Goal: Task Accomplishment & Management: Complete application form

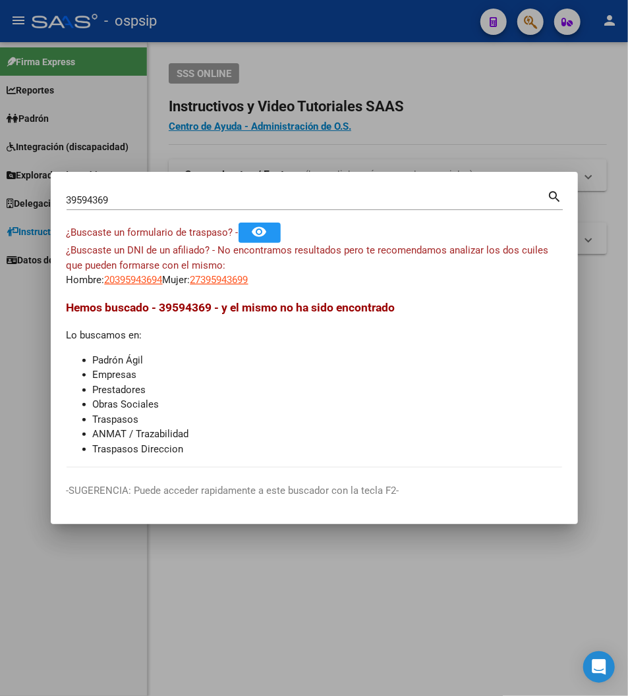
click at [130, 202] on input "39594369" at bounding box center [307, 200] width 481 height 12
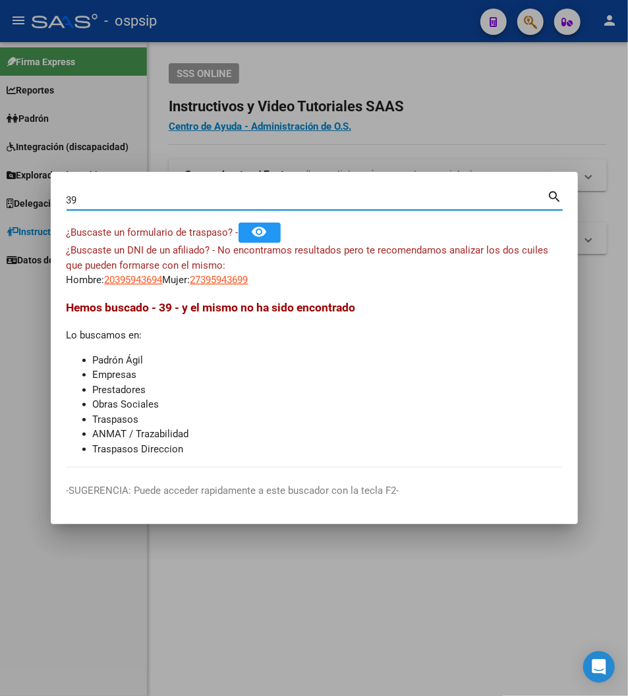
type input "3"
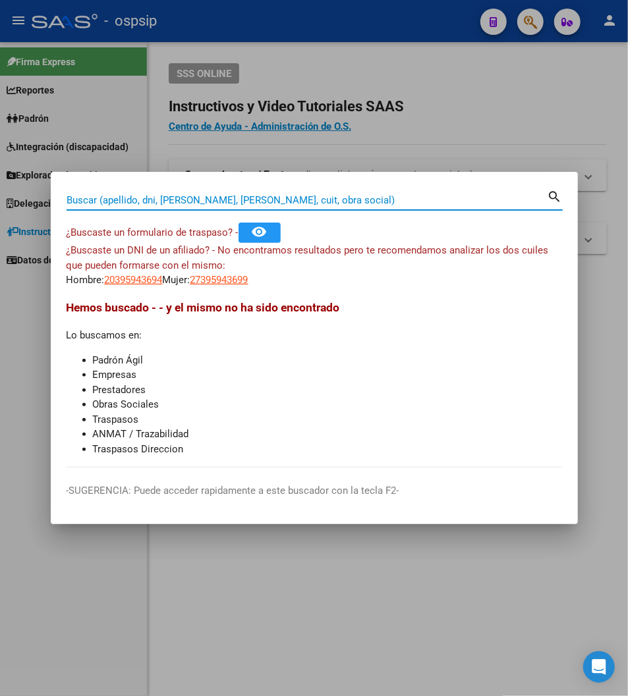
paste input "32499137"
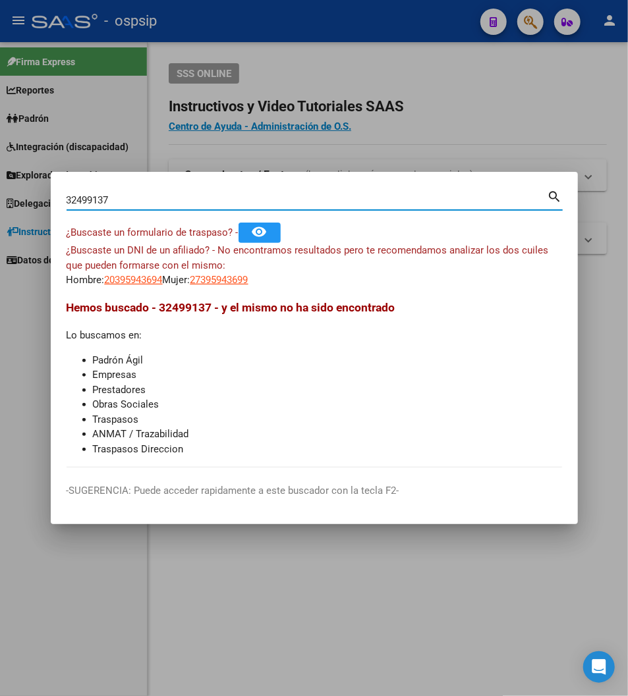
type input "32499137"
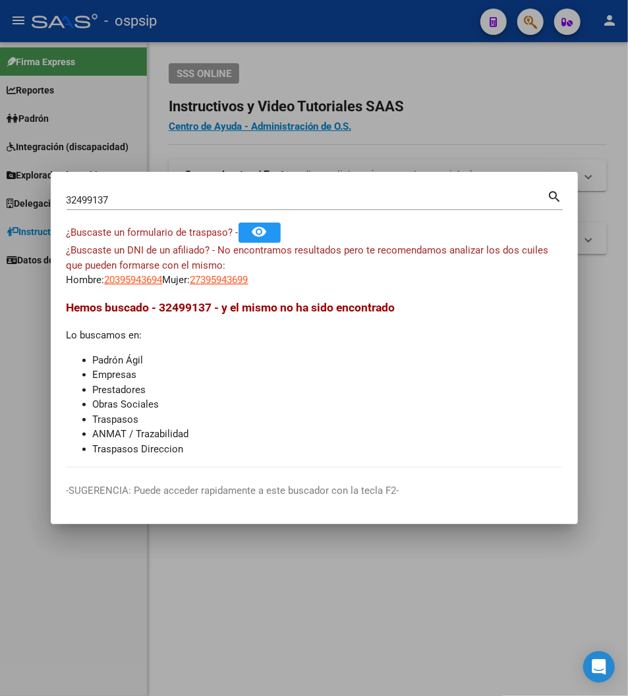
click at [552, 189] on mat-icon "search" at bounding box center [554, 196] width 15 height 16
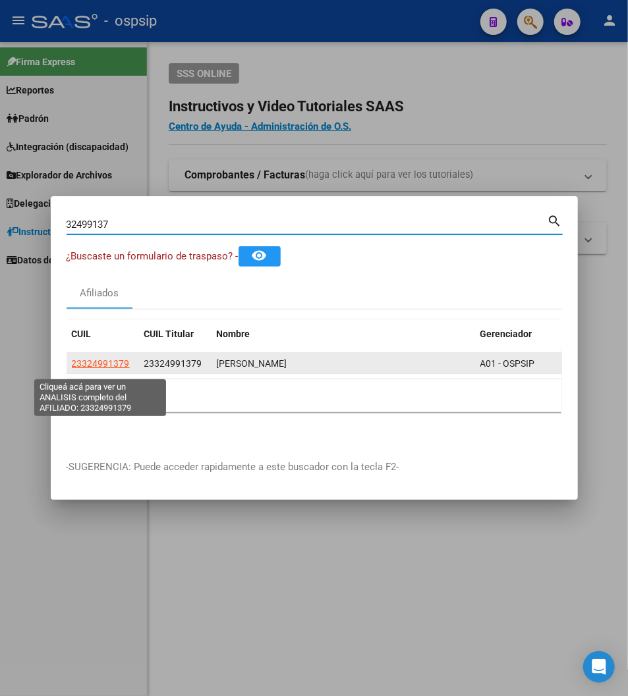
click at [92, 369] on span "23324991379" at bounding box center [101, 363] width 58 height 11
type textarea "23324991379"
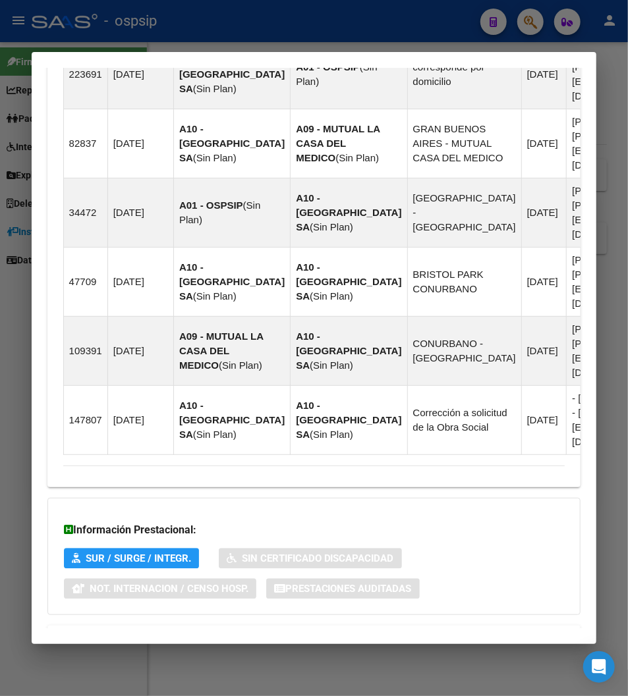
scroll to position [1038, 0]
click at [232, 634] on span "Aportes y Contribuciones del Afiliado: 23324991379" at bounding box center [206, 640] width 247 height 13
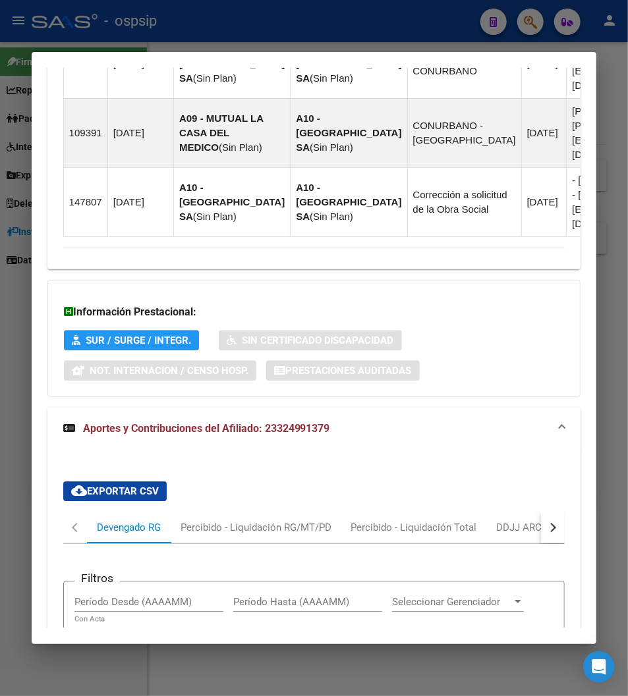
scroll to position [1184, 0]
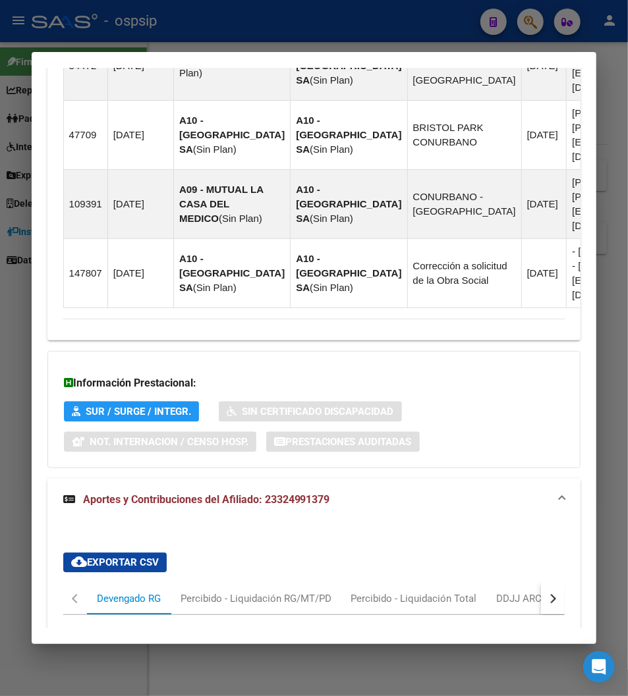
click at [369, 28] on div at bounding box center [314, 348] width 628 height 696
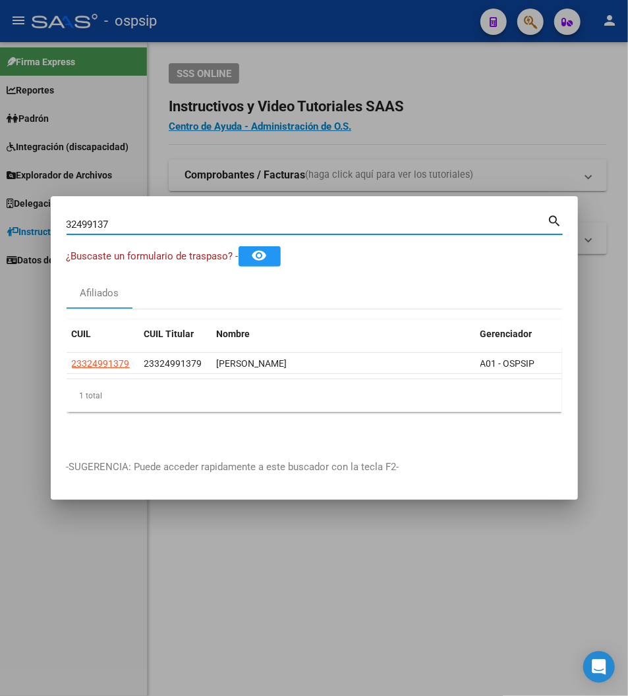
click at [125, 229] on input "32499137" at bounding box center [307, 225] width 481 height 12
type input "3"
paste input "32499137"
type input "32499137"
click at [553, 226] on mat-icon "search" at bounding box center [554, 220] width 15 height 16
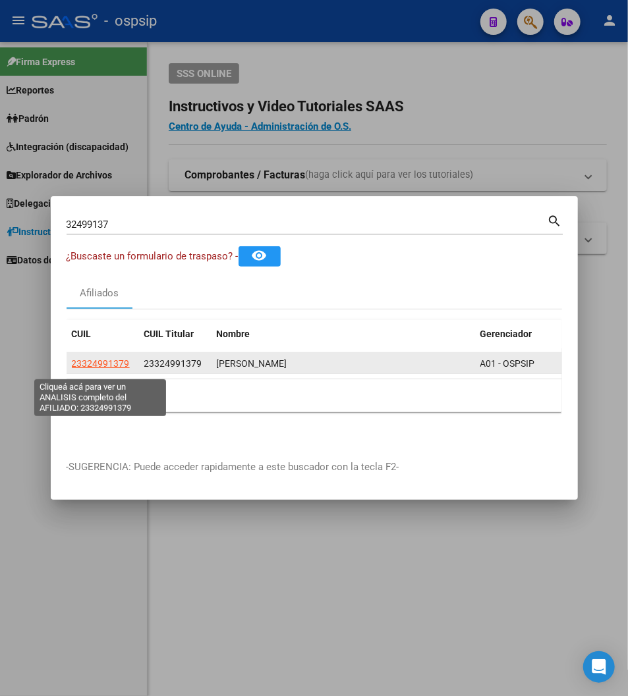
click at [97, 369] on span "23324991379" at bounding box center [101, 363] width 58 height 11
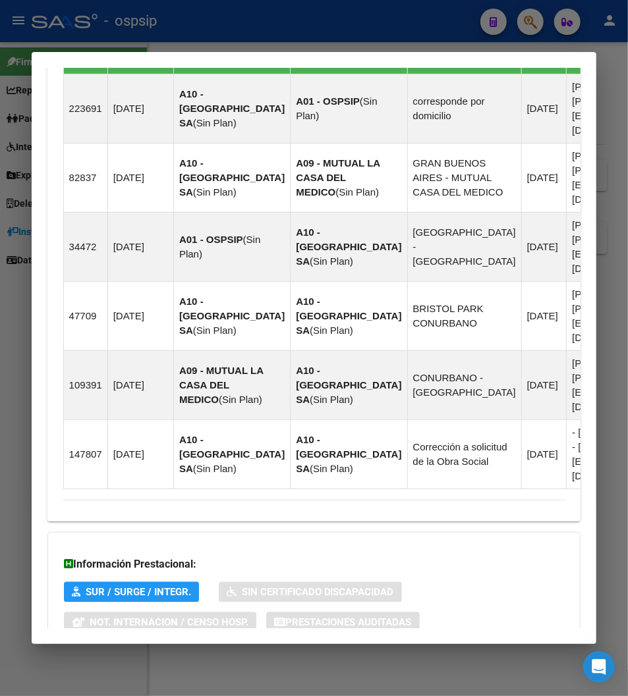
scroll to position [1038, 0]
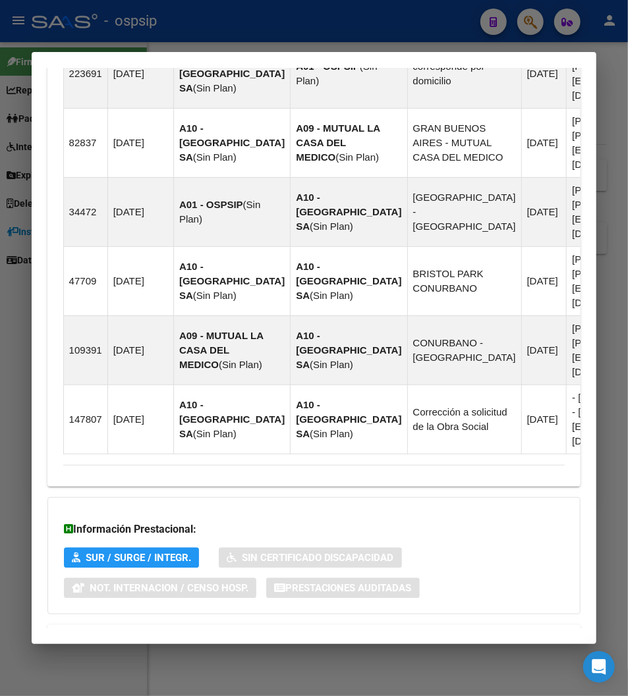
click at [176, 634] on span "Aportes y Contribuciones del Afiliado: 23324991379" at bounding box center [206, 640] width 247 height 13
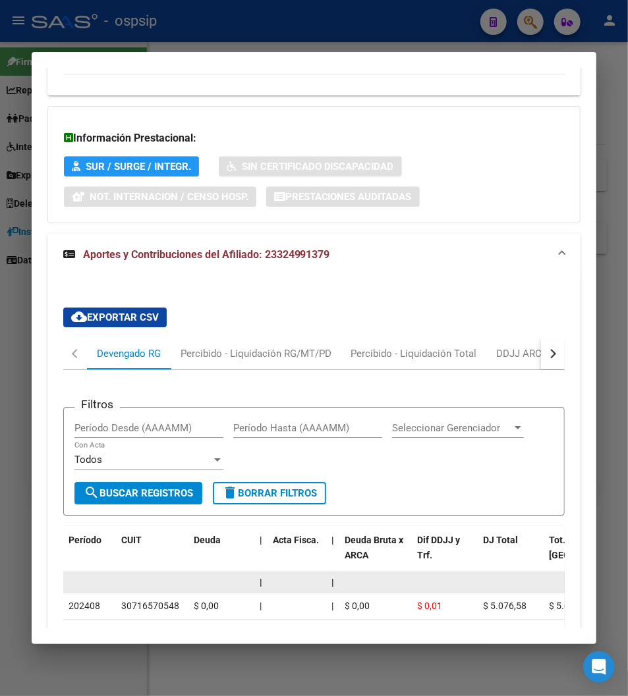
scroll to position [1482, 0]
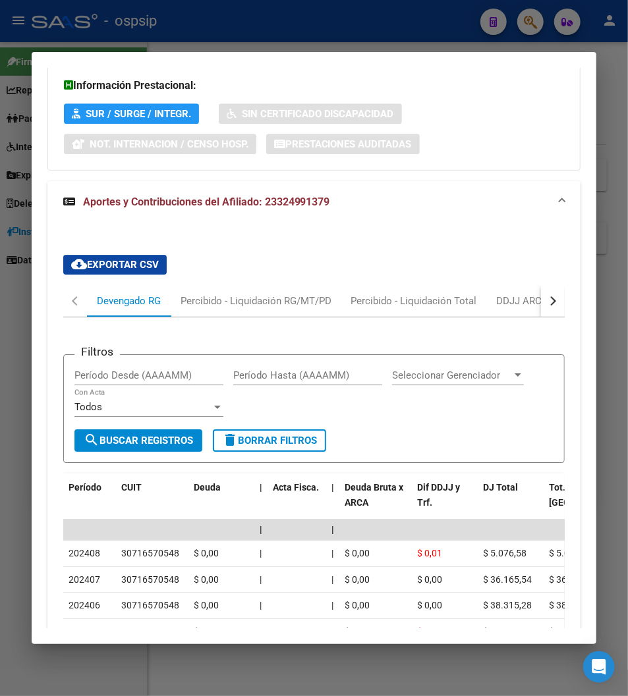
click at [378, 16] on div at bounding box center [314, 348] width 628 height 696
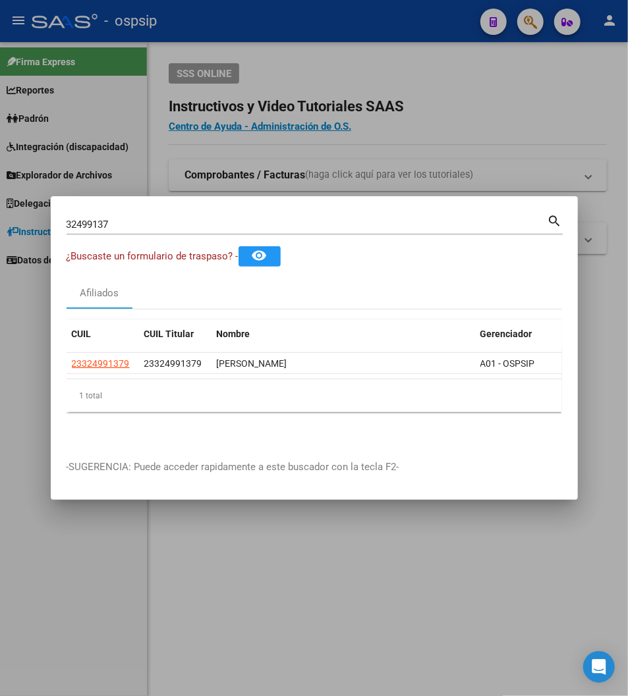
click at [354, 28] on div at bounding box center [314, 348] width 628 height 696
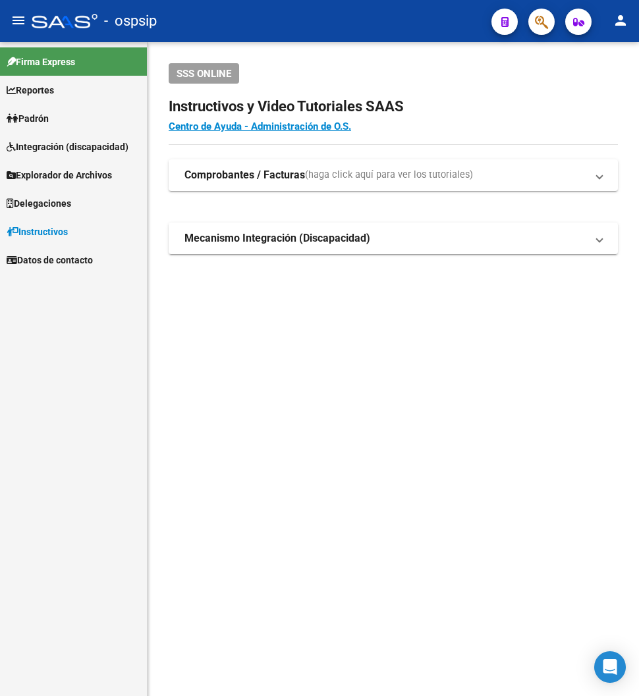
click at [537, 33] on span "button" at bounding box center [541, 22] width 13 height 27
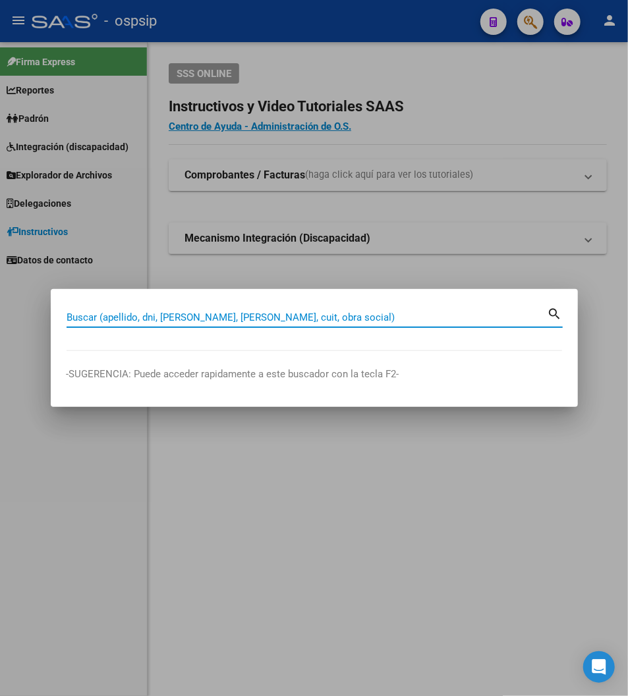
click at [78, 319] on input "Buscar (apellido, dni, [PERSON_NAME], [PERSON_NAME], cuit, obra social)" at bounding box center [307, 317] width 481 height 12
type input "43046515"
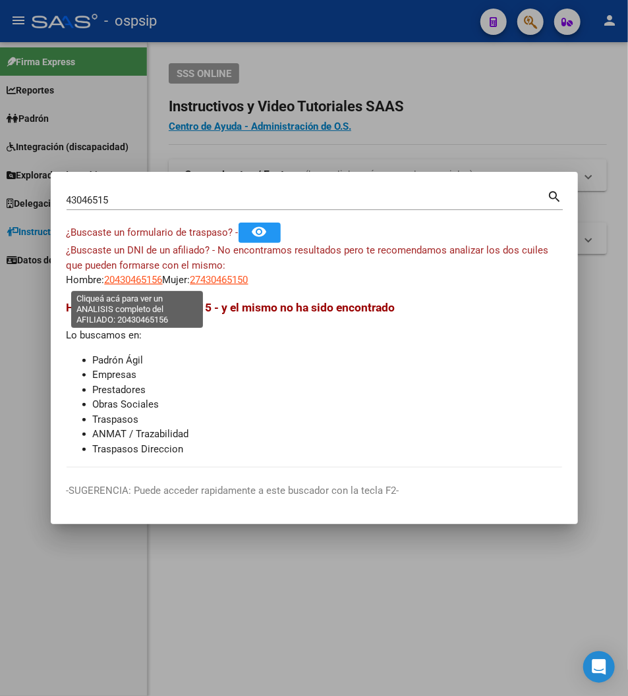
click at [136, 281] on span "20430465156" at bounding box center [134, 280] width 58 height 12
type textarea "20430465156"
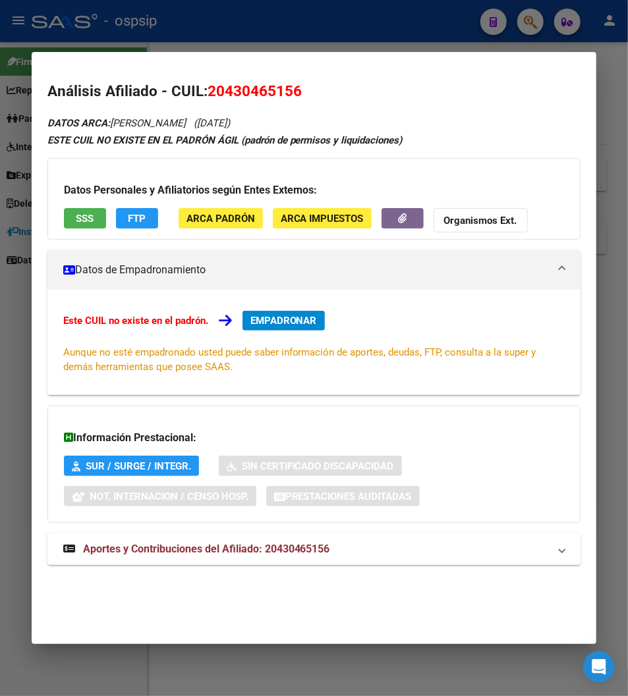
click at [215, 551] on span "Aportes y Contribuciones del Afiliado: 20430465156" at bounding box center [206, 549] width 247 height 13
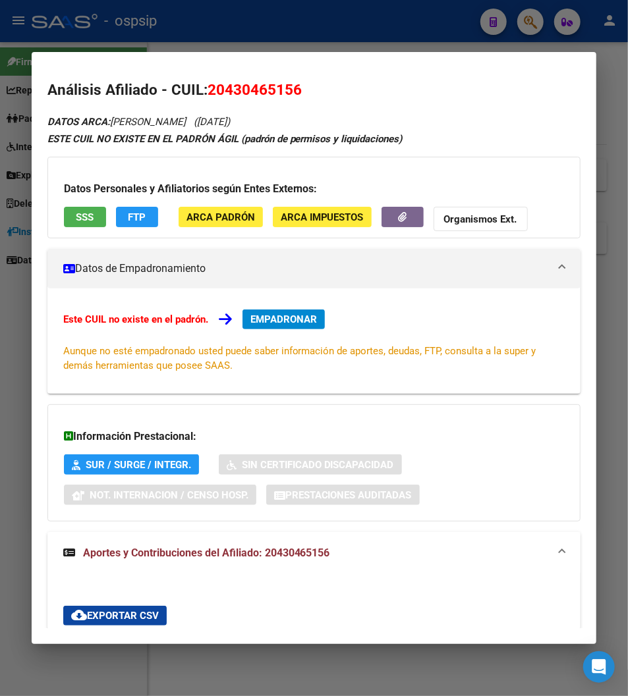
scroll to position [0, 0]
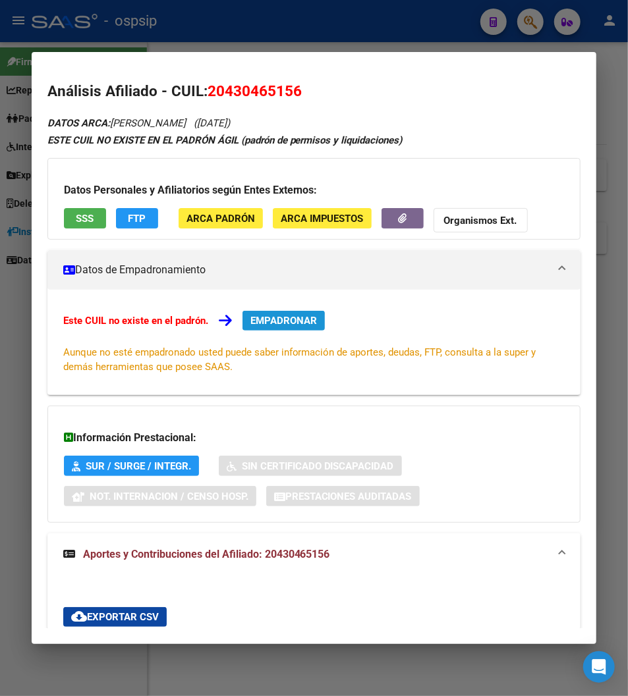
click at [263, 323] on span "EMPADRONAR" at bounding box center [283, 321] width 67 height 12
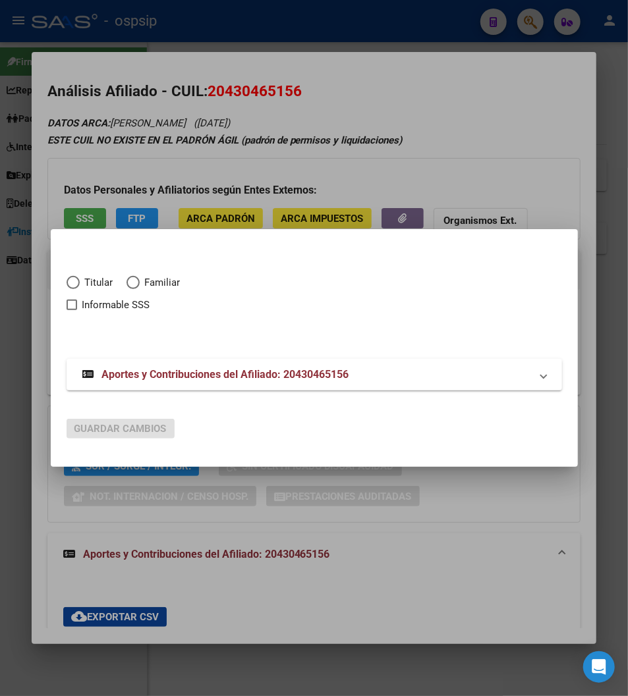
click at [67, 281] on span "Elija una opción" at bounding box center [73, 282] width 13 height 13
click at [67, 281] on input "Titular" at bounding box center [73, 282] width 13 height 13
radio input "true"
checkbox input "true"
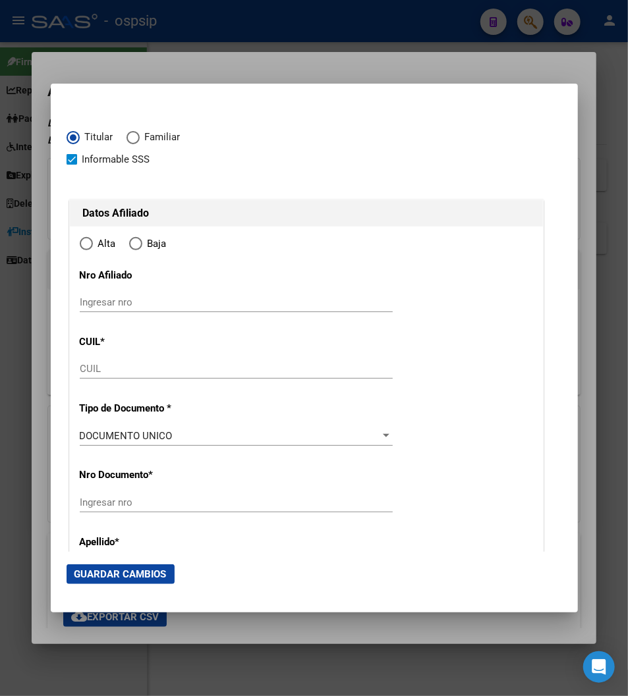
type input "20-43046515-6"
type input "43046515"
type input "[PERSON_NAME]"
type input "[DATE]"
type input "GLEW"
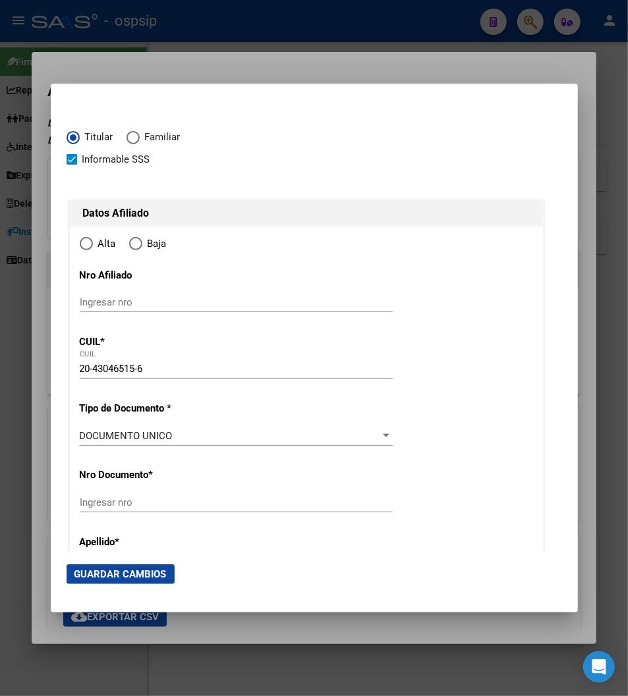
type input "1856"
type input "[PERSON_NAME]"
type input "169"
radio input "true"
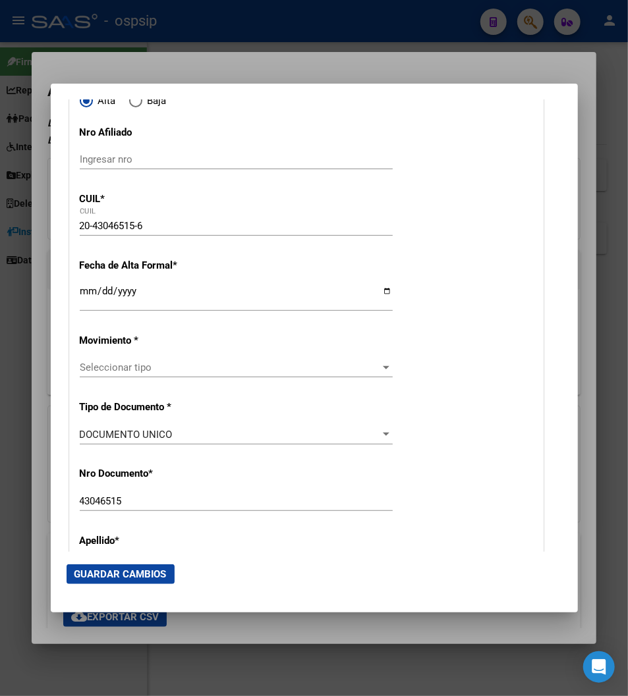
scroll to position [146, 0]
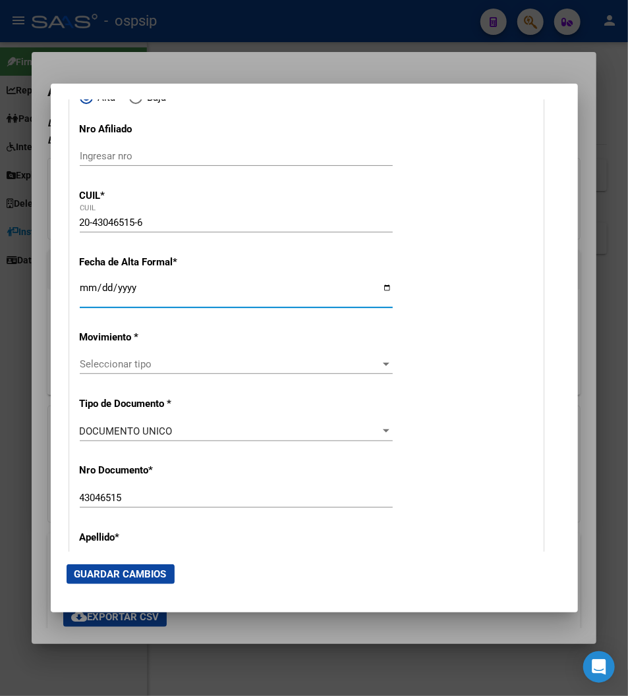
click at [80, 287] on input "Ingresar fecha" at bounding box center [236, 293] width 313 height 21
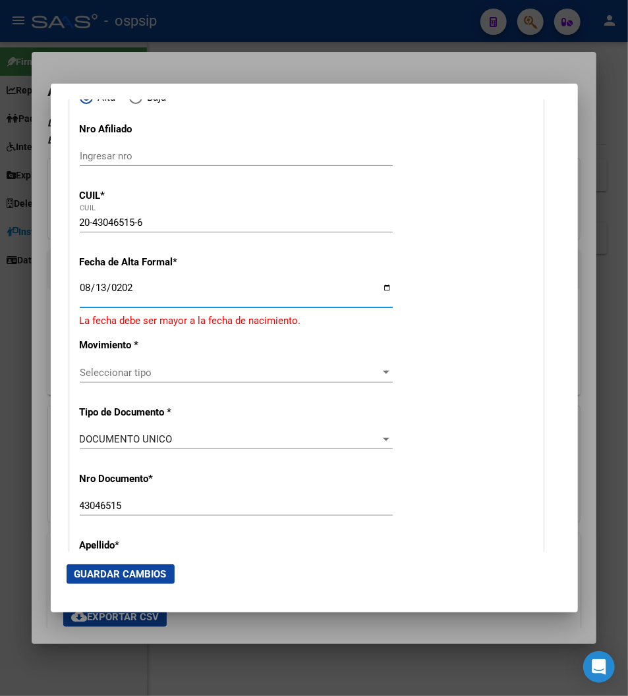
type input "[DATE]"
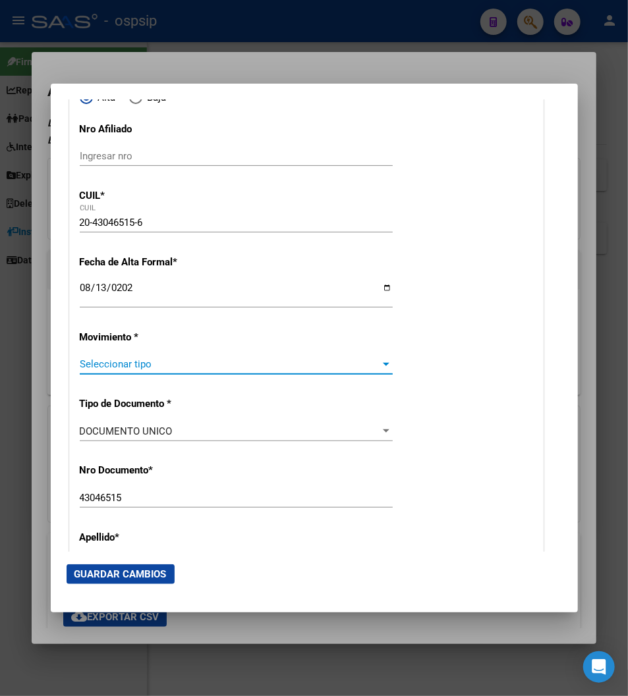
click at [95, 363] on span "Seleccionar tipo" at bounding box center [230, 364] width 301 height 12
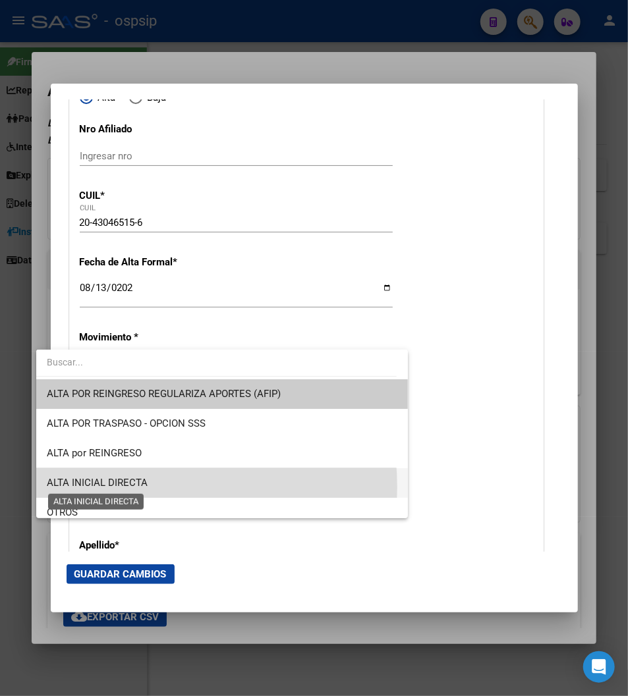
click at [111, 487] on span "ALTA INICIAL DIRECTA" at bounding box center [97, 483] width 101 height 12
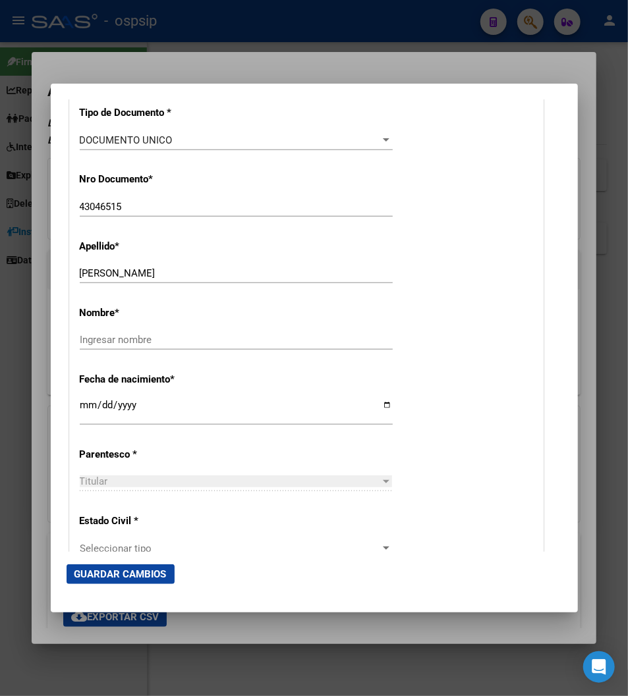
scroll to position [439, 0]
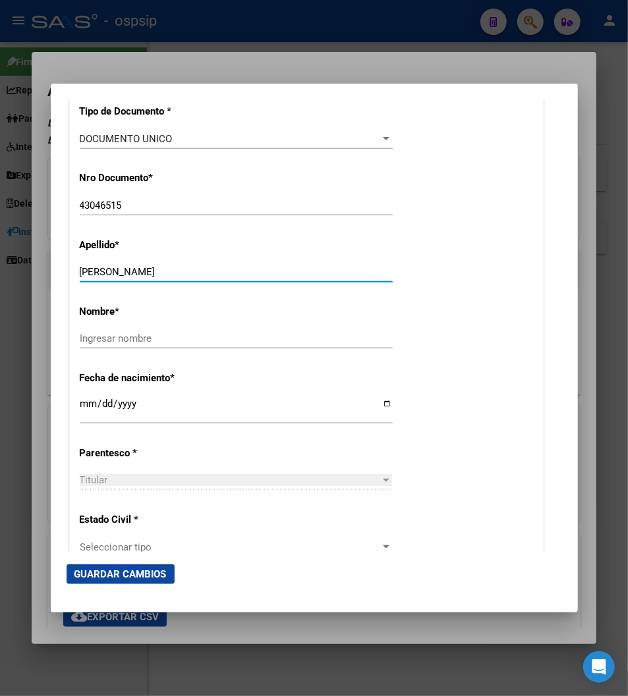
drag, startPoint x: 83, startPoint y: 273, endPoint x: 195, endPoint y: 279, distance: 112.1
click at [195, 279] on div "[PERSON_NAME] apellido" at bounding box center [236, 272] width 313 height 20
type input "BUSTOS"
drag, startPoint x: 86, startPoint y: 331, endPoint x: 90, endPoint y: 339, distance: 8.8
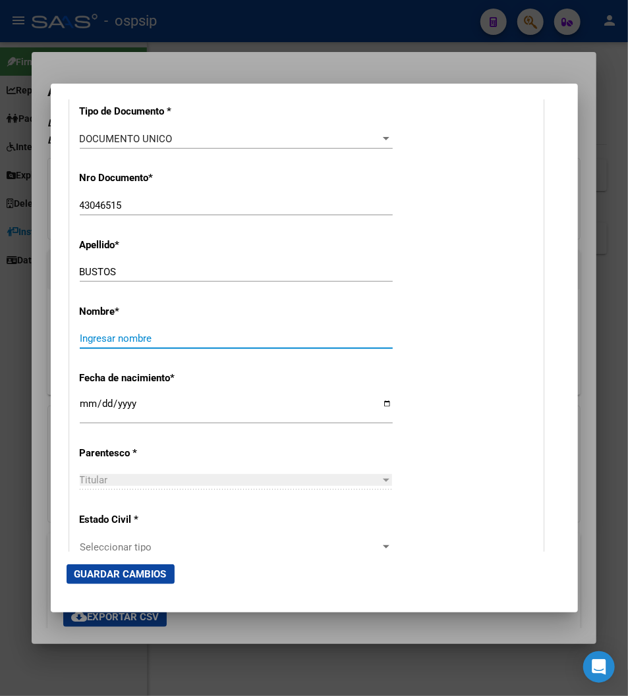
paste input "[DEMOGRAPHIC_DATA][PERSON_NAME]"
type input "[DEMOGRAPHIC_DATA][PERSON_NAME]"
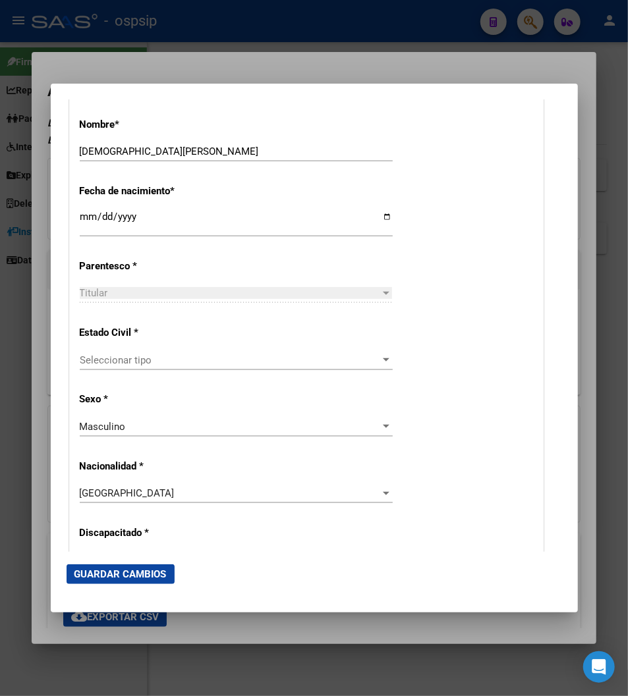
scroll to position [659, 0]
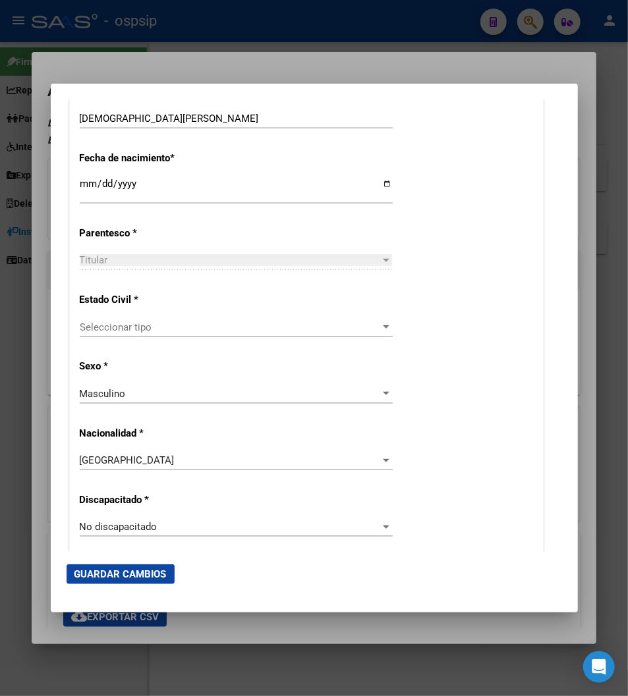
click at [91, 325] on span "Seleccionar tipo" at bounding box center [230, 327] width 301 height 12
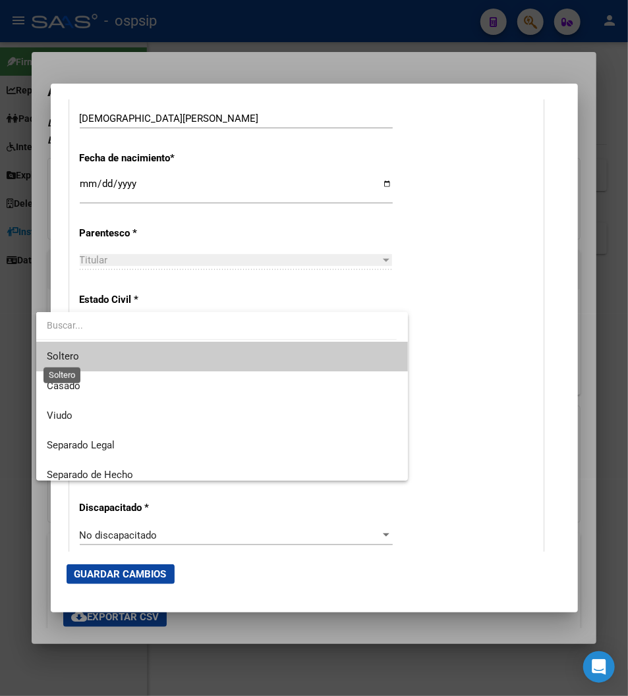
click at [71, 354] on span "Soltero" at bounding box center [63, 356] width 32 height 12
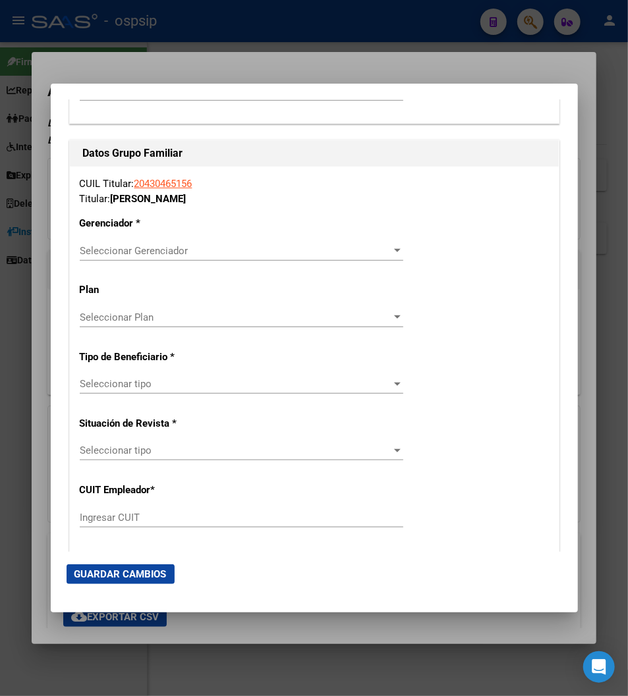
scroll to position [2341, 0]
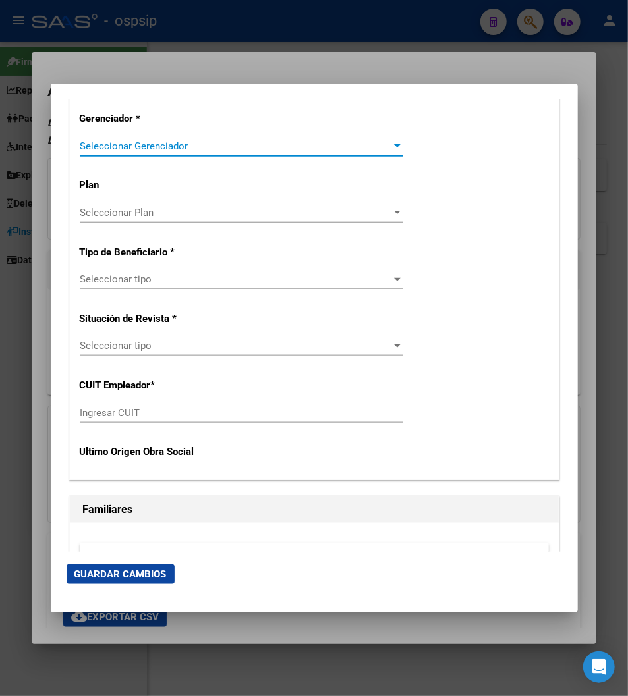
click at [387, 140] on span "Seleccionar Gerenciador" at bounding box center [235, 146] width 311 height 12
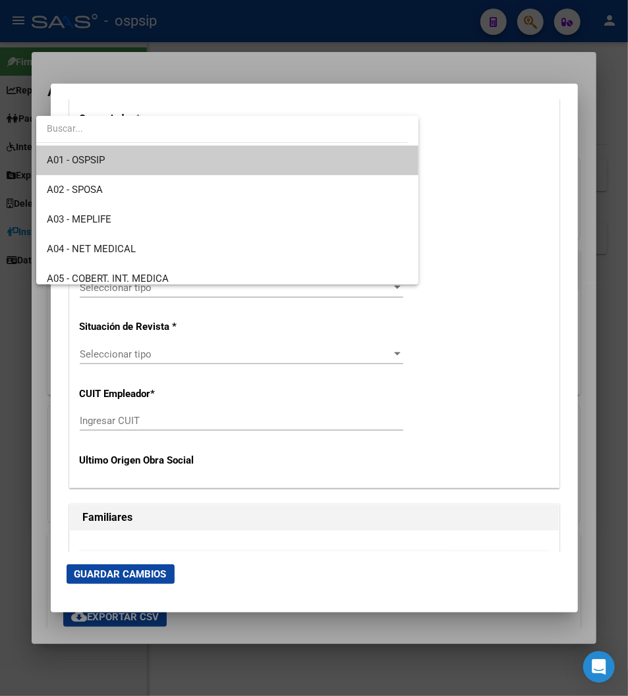
click at [151, 163] on span "A01 - OSPSIP" at bounding box center [228, 161] width 362 height 30
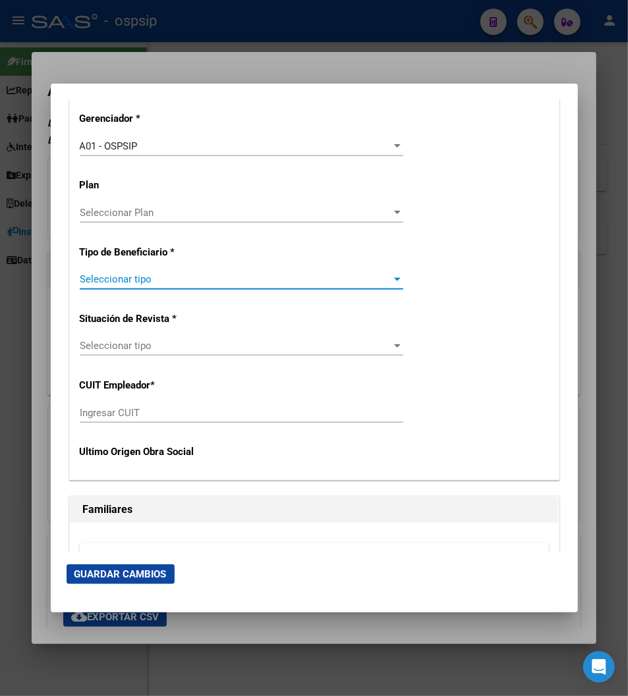
click at [373, 273] on span "Seleccionar tipo" at bounding box center [235, 279] width 311 height 12
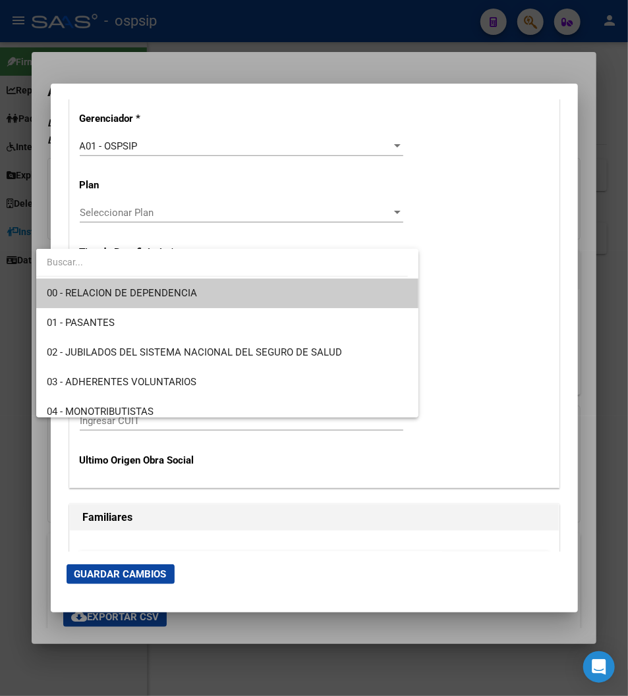
click at [244, 298] on span "00 - RELACION DE DEPENDENCIA" at bounding box center [228, 294] width 362 height 30
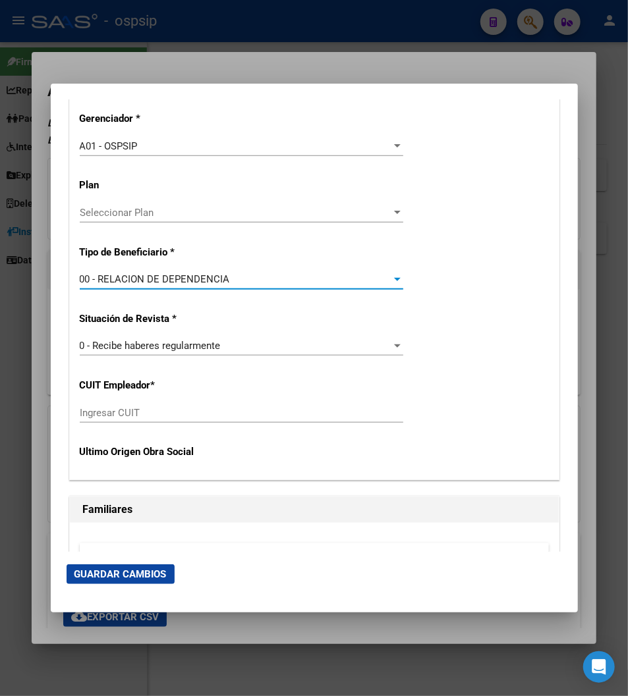
type input "30-64480161-2"
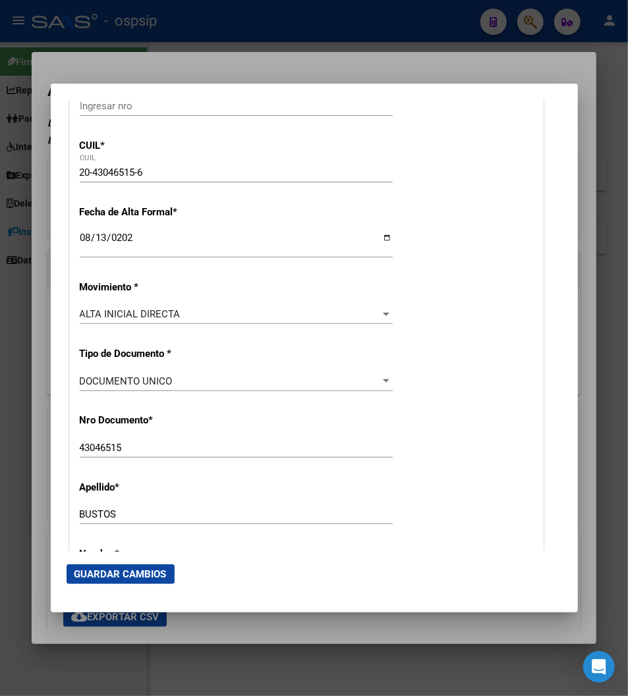
scroll to position [219, 0]
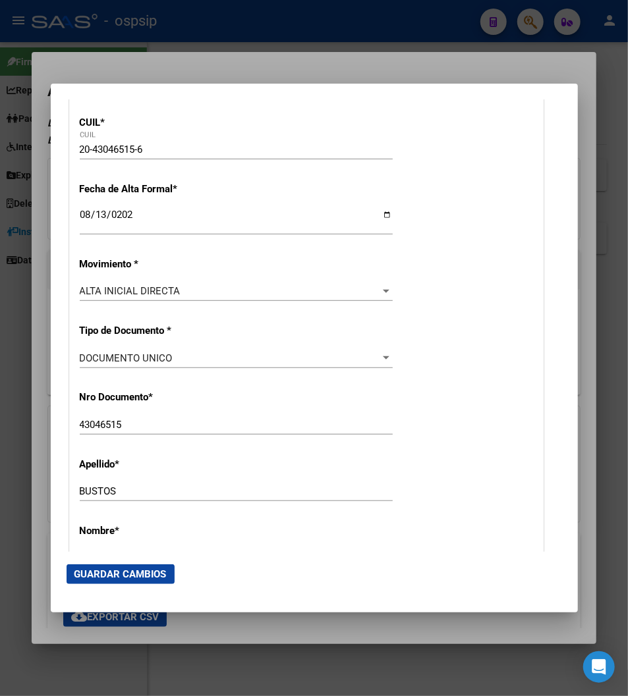
click at [95, 580] on button "Guardar Cambios" at bounding box center [121, 574] width 108 height 20
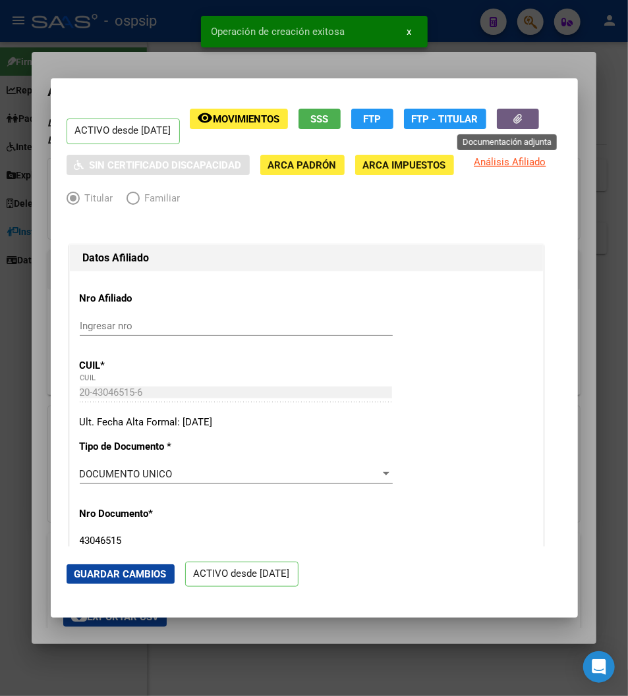
click at [513, 117] on icon "button" at bounding box center [517, 119] width 9 height 10
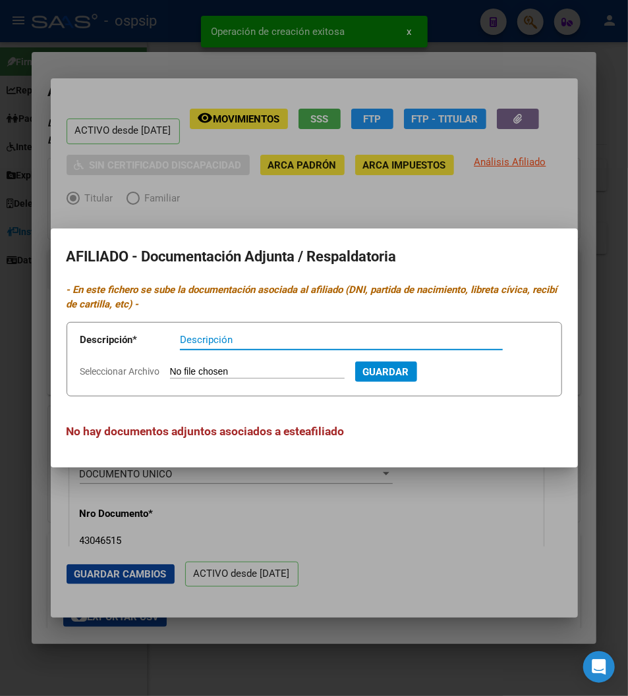
click at [168, 362] on form "Descripción * Descripción Seleccionar Archivo Guardar" at bounding box center [314, 359] width 495 height 75
click at [170, 367] on input "Seleccionar Archivo" at bounding box center [257, 372] width 175 height 13
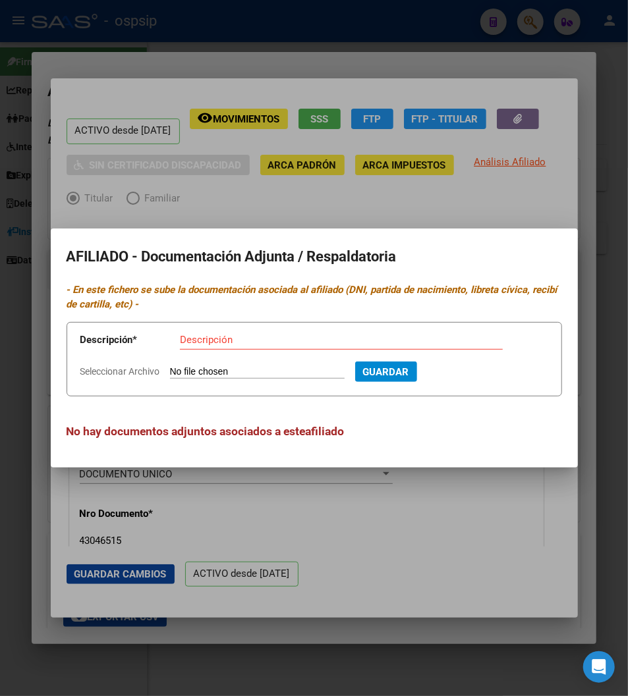
type input "C:\fakepath\1000111538.png"
click at [180, 341] on input "Descripción" at bounding box center [341, 340] width 323 height 12
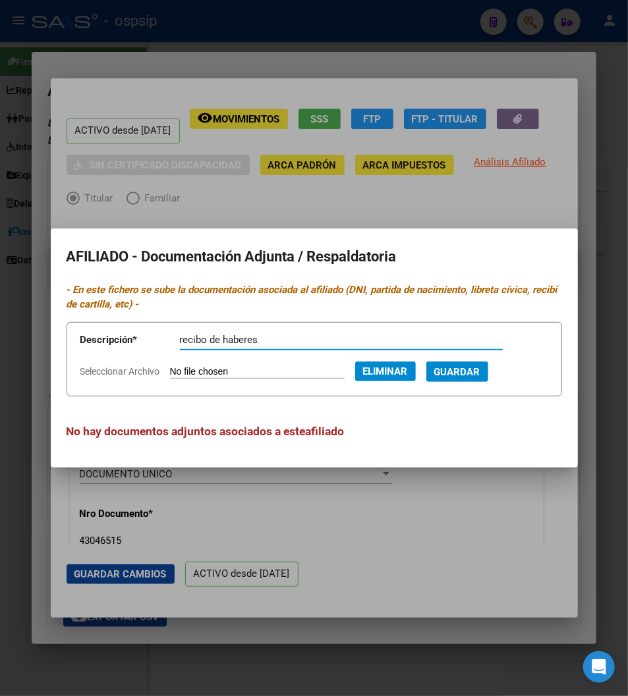
type input "recibo de haberes"
click at [450, 380] on button "Guardar" at bounding box center [457, 372] width 62 height 20
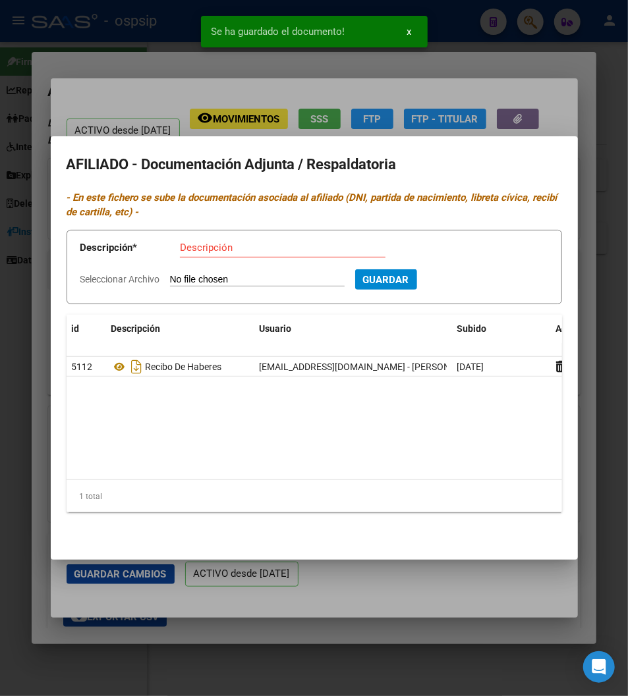
click at [511, 122] on div at bounding box center [314, 348] width 628 height 696
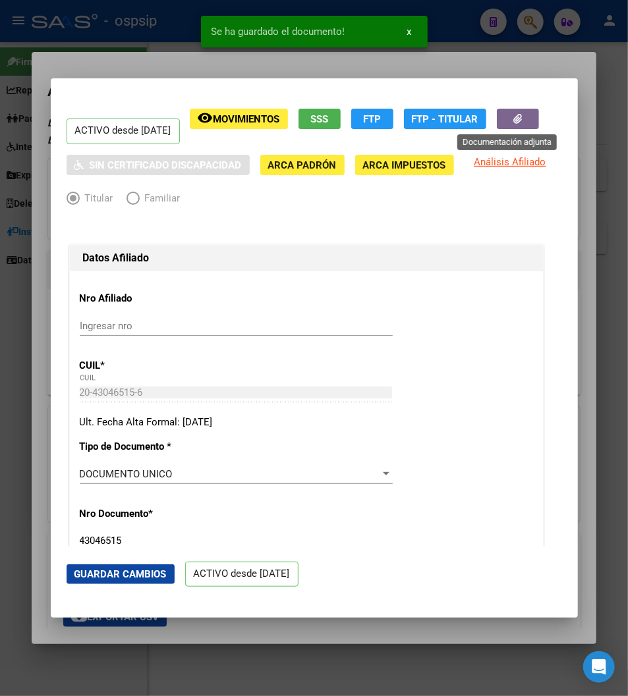
click at [513, 117] on icon "button" at bounding box center [517, 119] width 9 height 10
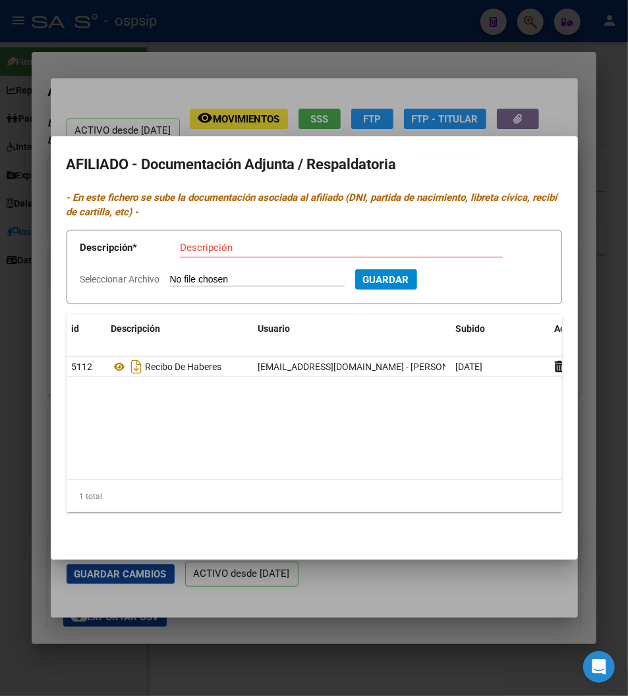
click at [184, 286] on input "Seleccionar Archivo" at bounding box center [257, 280] width 175 height 13
type input "C:\fakepath\gmail_images20250813_104314.png"
click at [180, 252] on input "Descripción" at bounding box center [341, 248] width 323 height 12
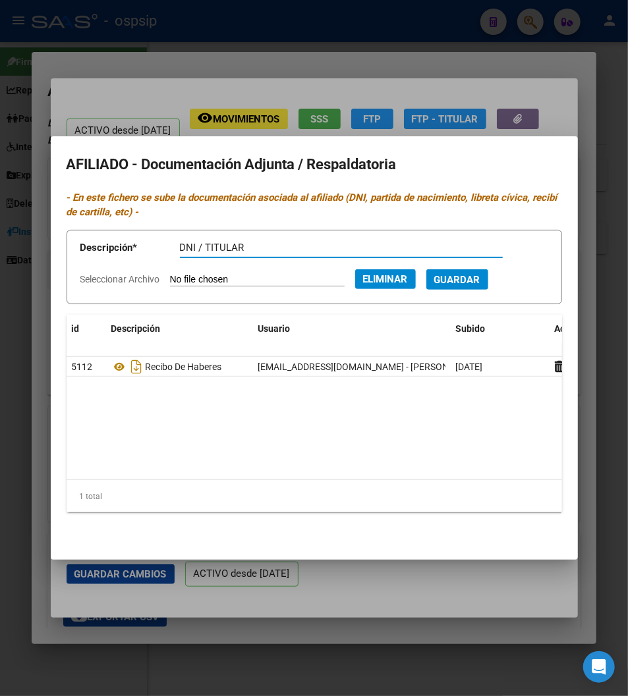
type input "DNI / TITULAR"
click at [451, 286] on span "Guardar" at bounding box center [457, 280] width 46 height 12
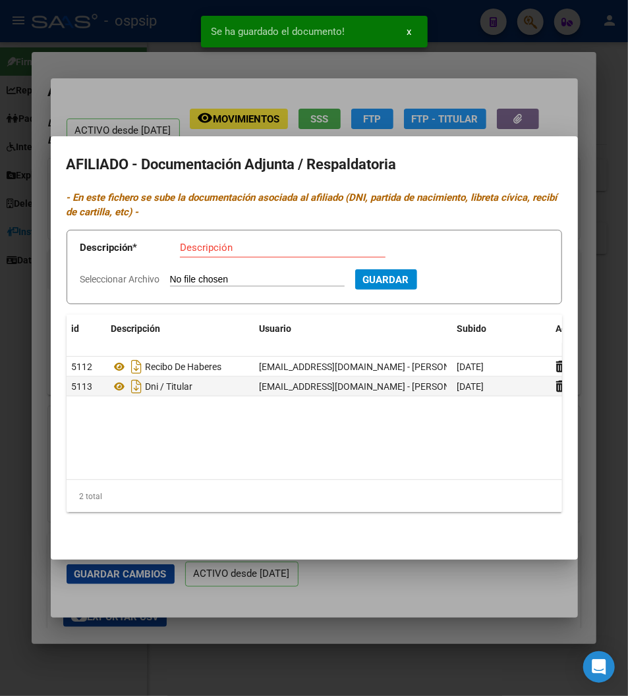
click at [574, 119] on div at bounding box center [314, 348] width 628 height 696
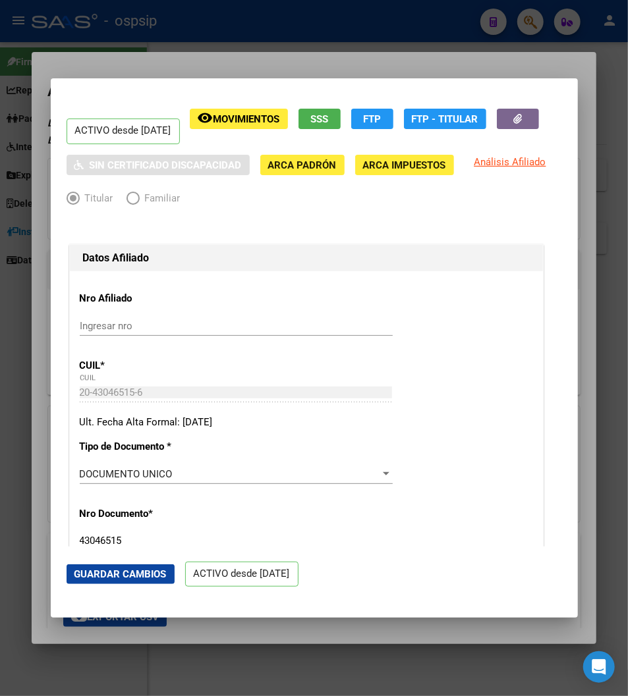
click at [252, 62] on div at bounding box center [314, 348] width 628 height 696
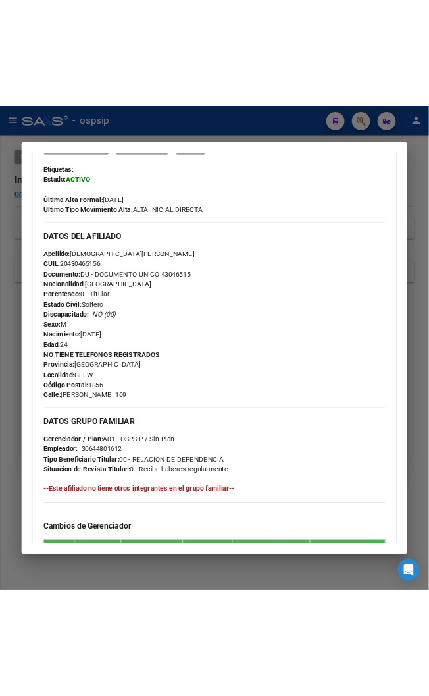
scroll to position [338, 0]
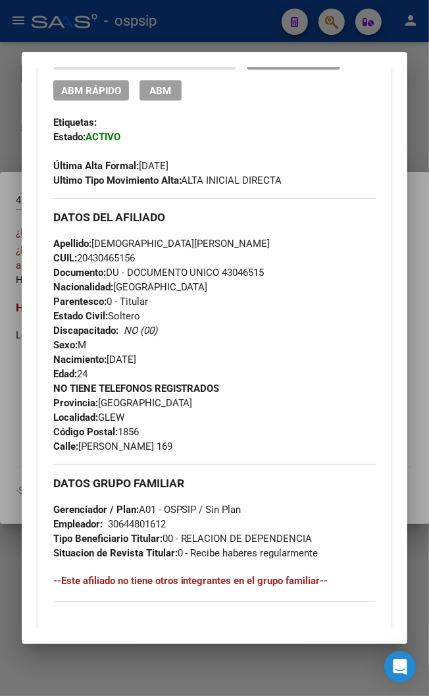
drag, startPoint x: 88, startPoint y: 241, endPoint x: 169, endPoint y: 242, distance: 81.0
click at [169, 242] on span "Apellido: [PERSON_NAME]" at bounding box center [161, 244] width 217 height 12
copy span "[DEMOGRAPHIC_DATA][PERSON_NAME]"
